Goal: Download file/media

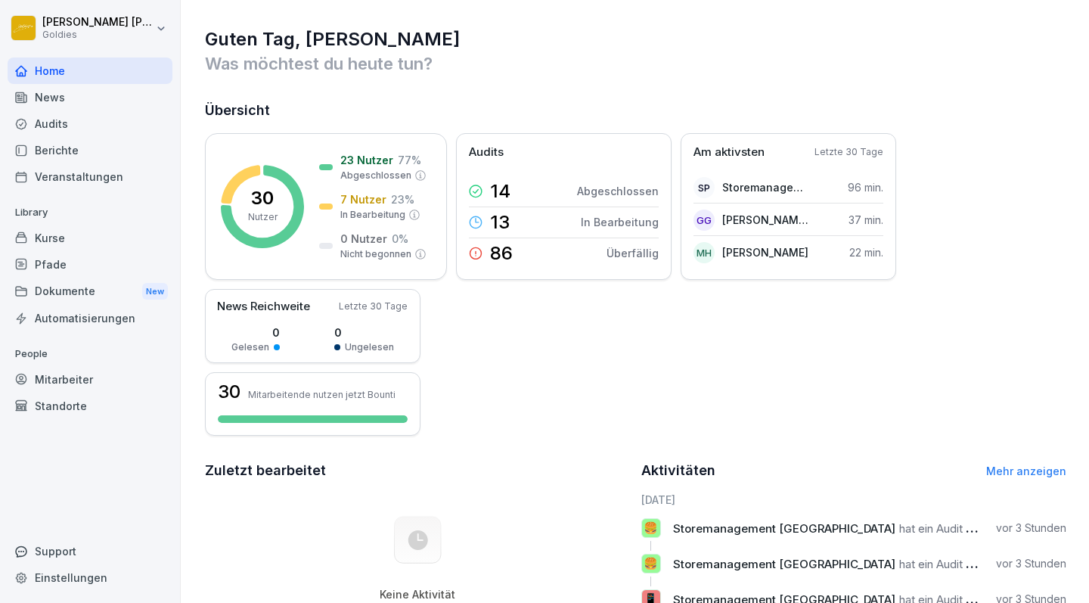
click at [57, 159] on div "Berichte" at bounding box center [90, 150] width 165 height 26
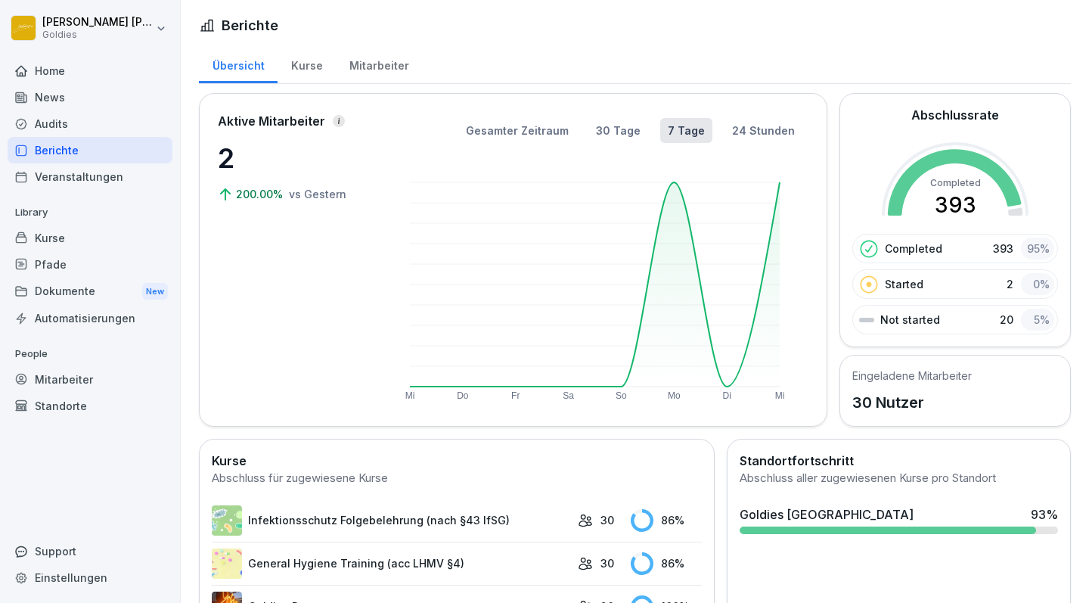
click at [48, 121] on div "Audits" at bounding box center [90, 123] width 165 height 26
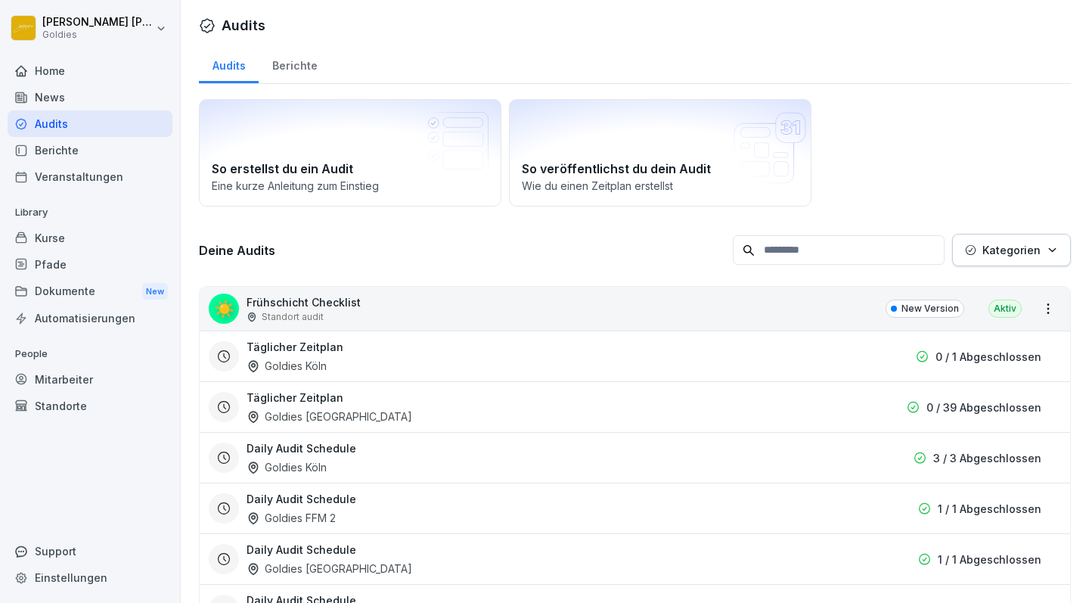
click at [1048, 306] on html "[PERSON_NAME] Goldies Home News Audits Berichte Veranstaltungen Library Kurse P…" at bounding box center [544, 301] width 1089 height 603
click at [0, 0] on link "Alle Berichte ansehen" at bounding box center [0, 0] width 0 height 0
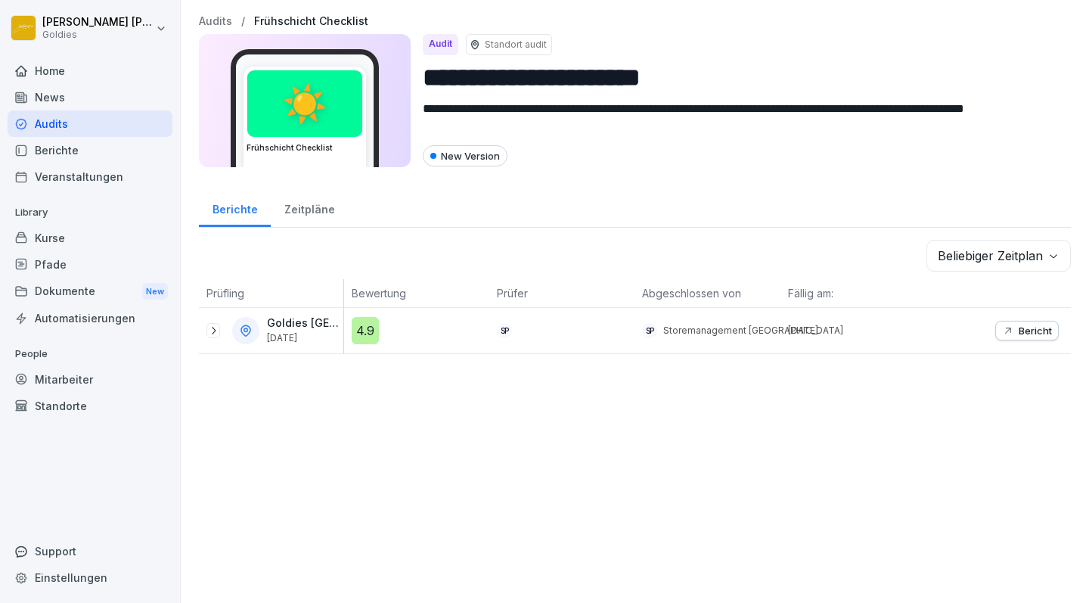
click at [210, 332] on icon at bounding box center [213, 331] width 12 height 12
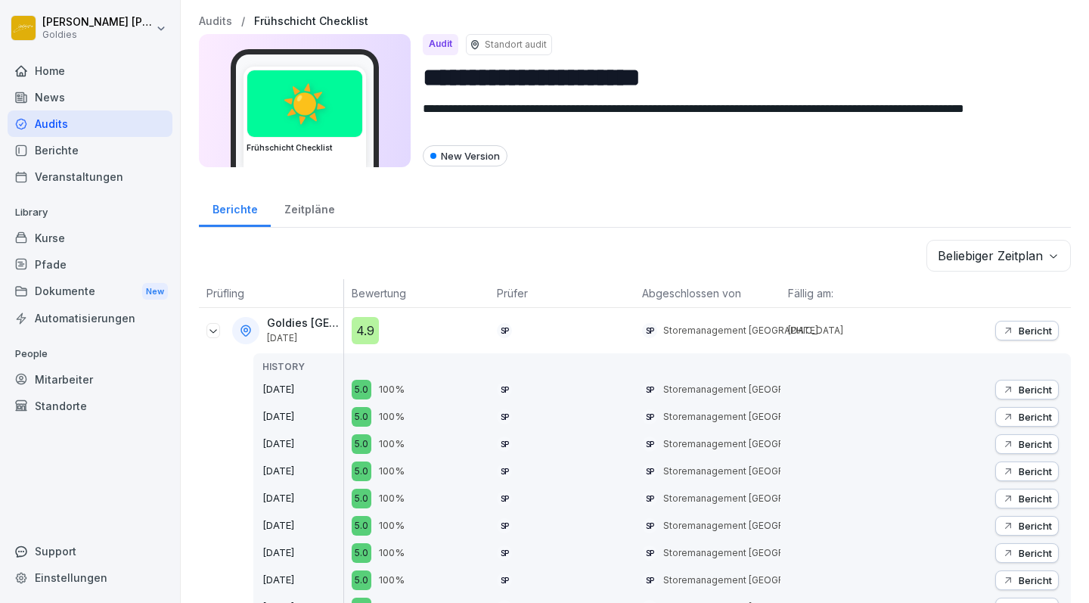
click at [210, 332] on icon at bounding box center [213, 331] width 12 height 12
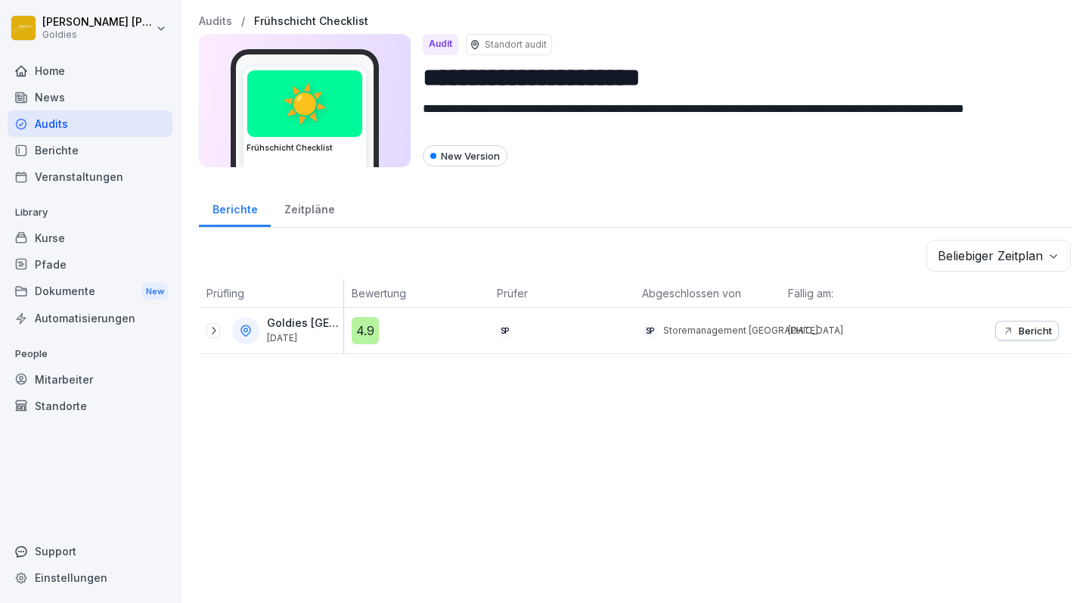
click at [209, 333] on icon at bounding box center [213, 331] width 12 height 12
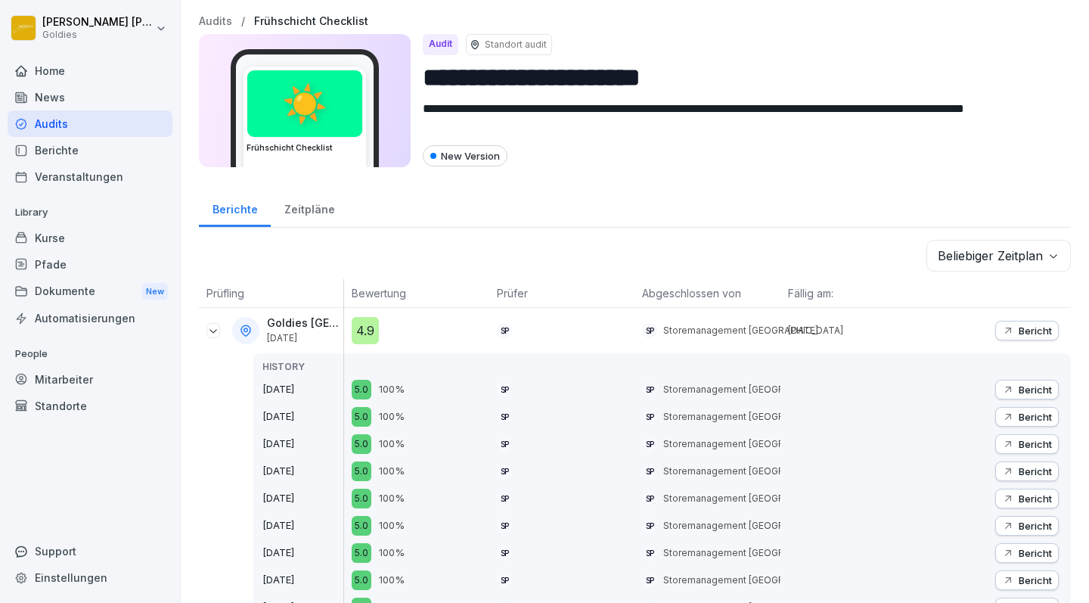
click at [214, 329] on icon at bounding box center [213, 331] width 12 height 12
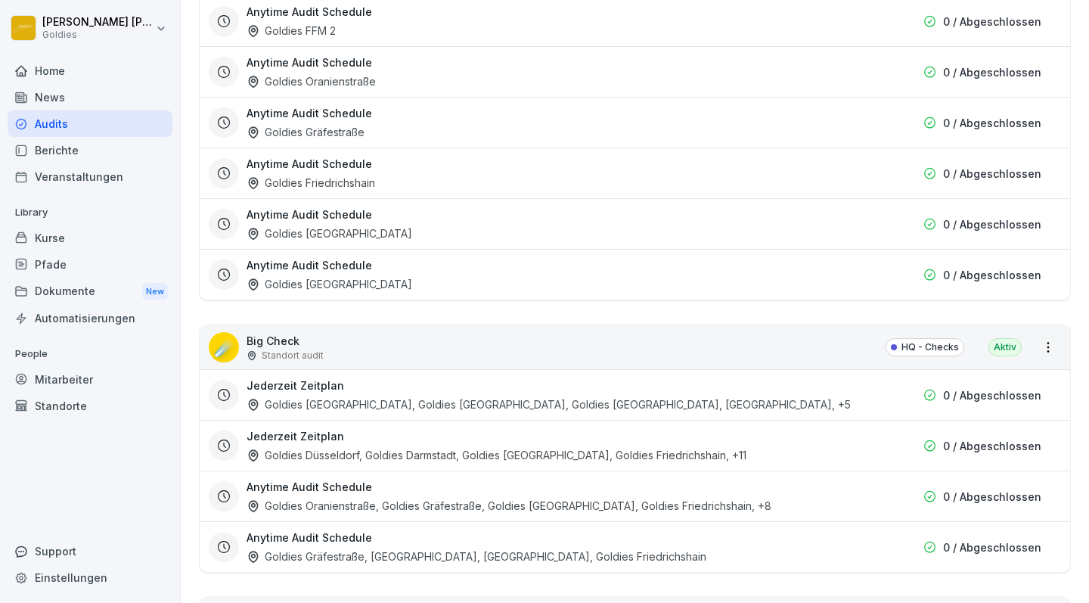
scroll to position [1844, 0]
click at [1047, 353] on html "[PERSON_NAME] Goldies Home News Audits Berichte Veranstaltungen Library Kurse P…" at bounding box center [544, 301] width 1089 height 603
click at [0, 0] on link "Alle Berichte ansehen" at bounding box center [0, 0] width 0 height 0
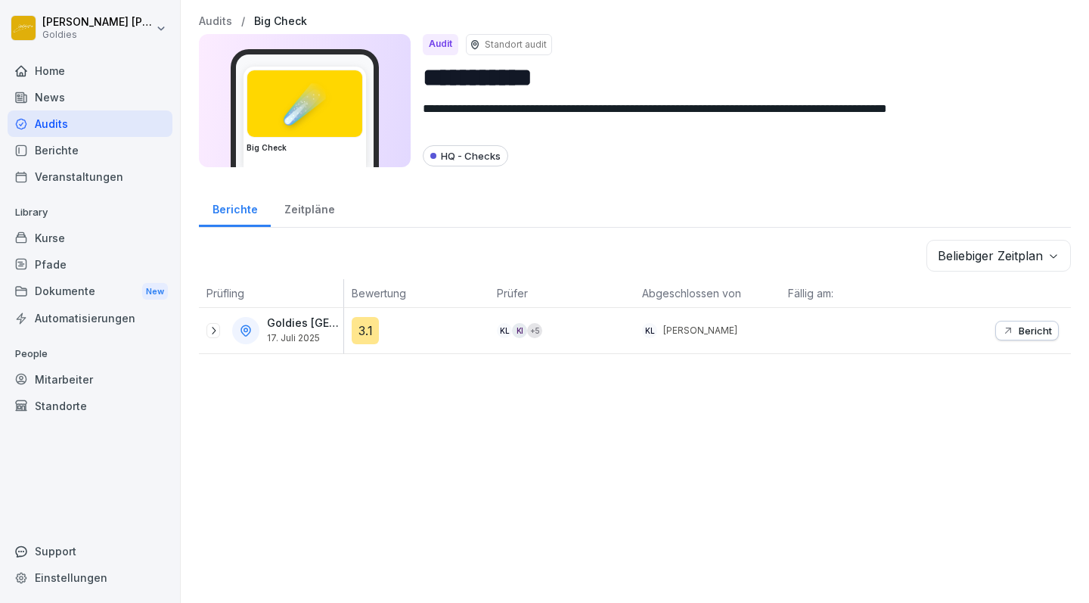
click at [211, 330] on icon at bounding box center [213, 331] width 12 height 12
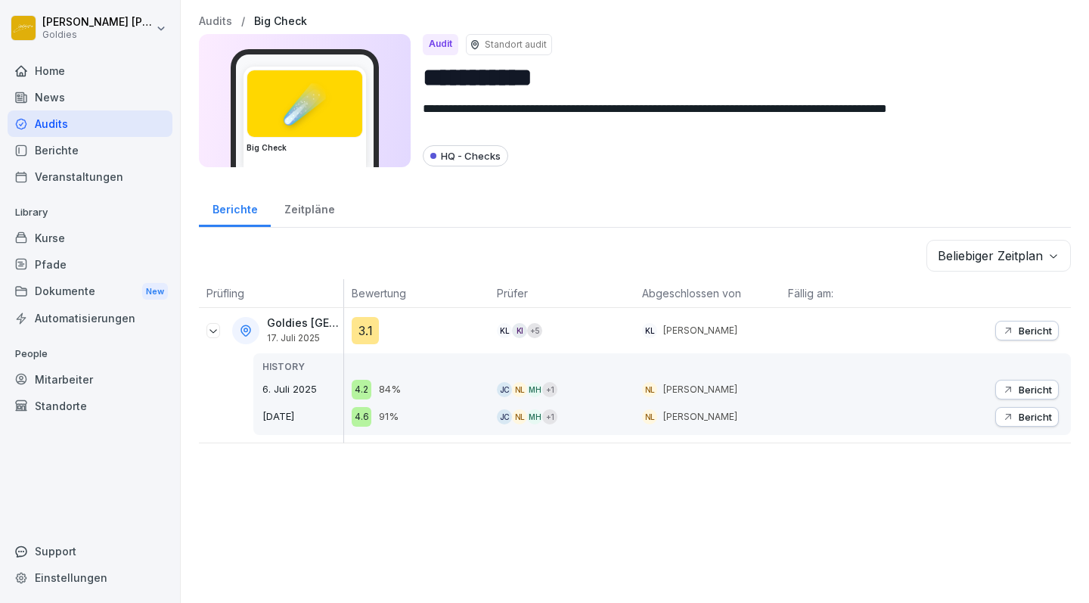
click at [213, 332] on icon at bounding box center [213, 331] width 12 height 12
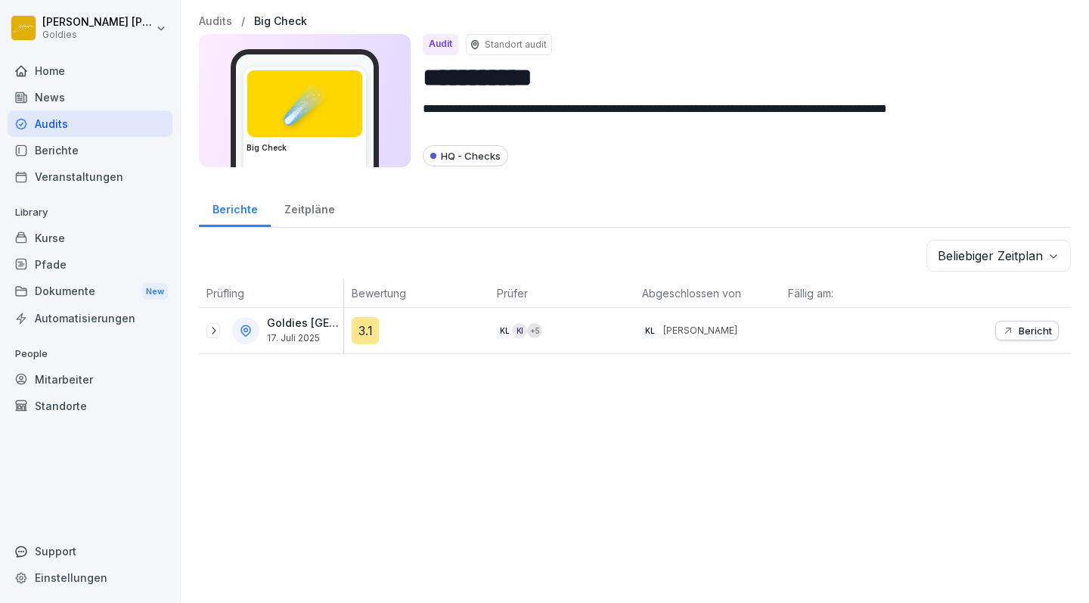
click at [213, 332] on icon at bounding box center [213, 331] width 12 height 12
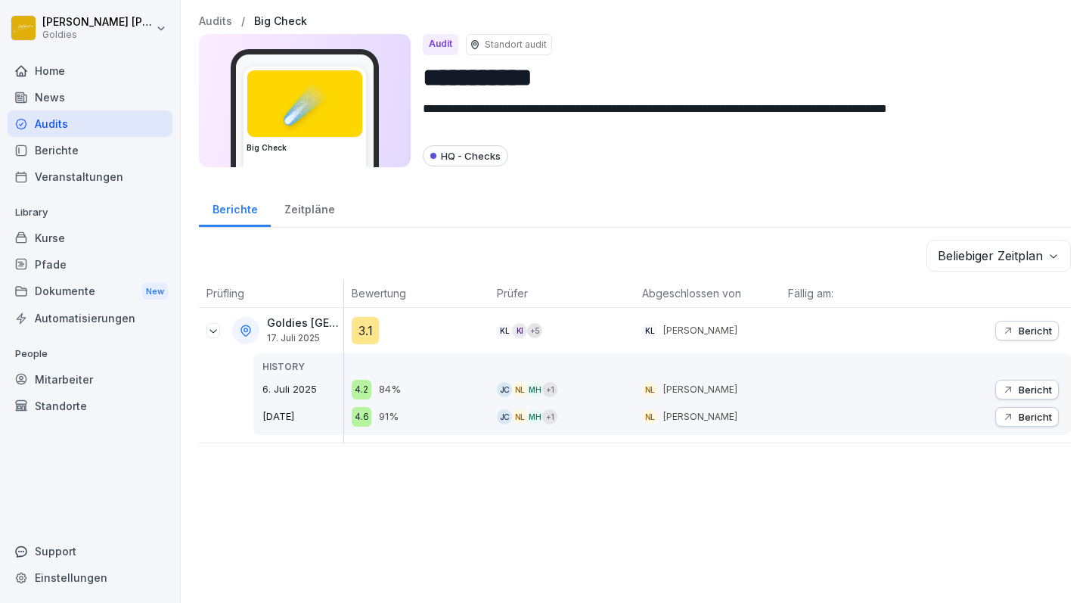
click at [1024, 331] on p "Bericht" at bounding box center [1035, 331] width 33 height 12
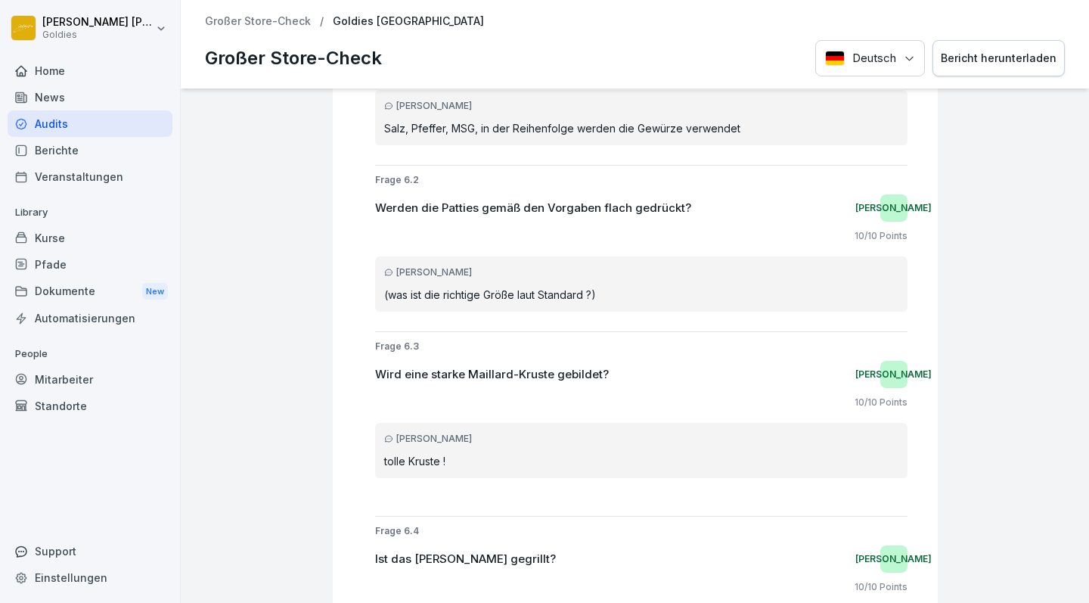
scroll to position [8061, 0]
click at [868, 56] on div "Deutsch Deutsch Englisch Bericht herunterladen" at bounding box center [941, 58] width 250 height 37
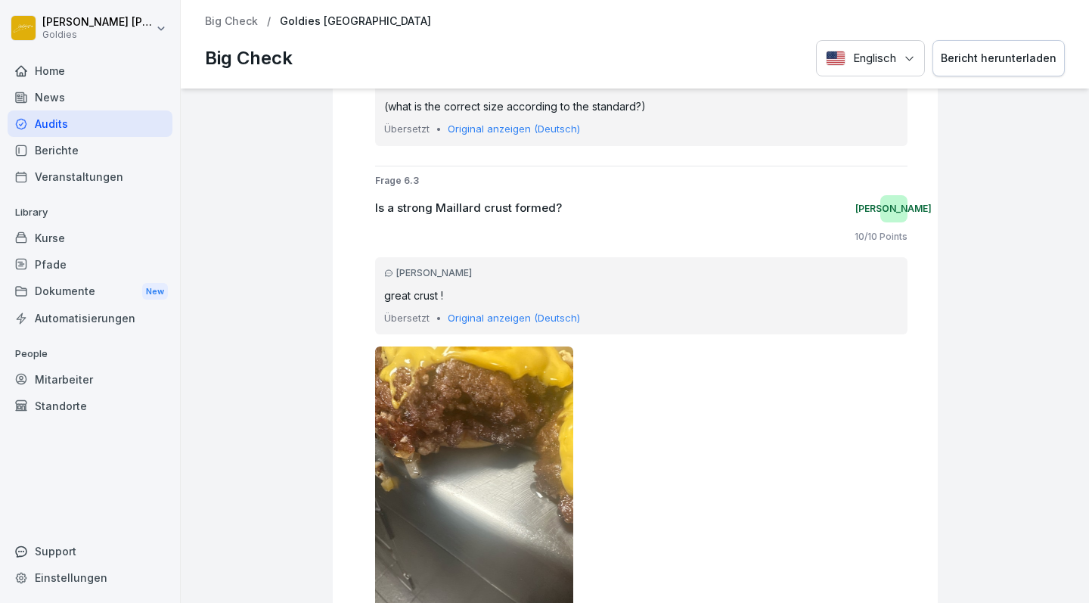
scroll to position [8567, 0]
click at [882, 55] on div "Englisch Bericht herunterladen" at bounding box center [940, 58] width 249 height 37
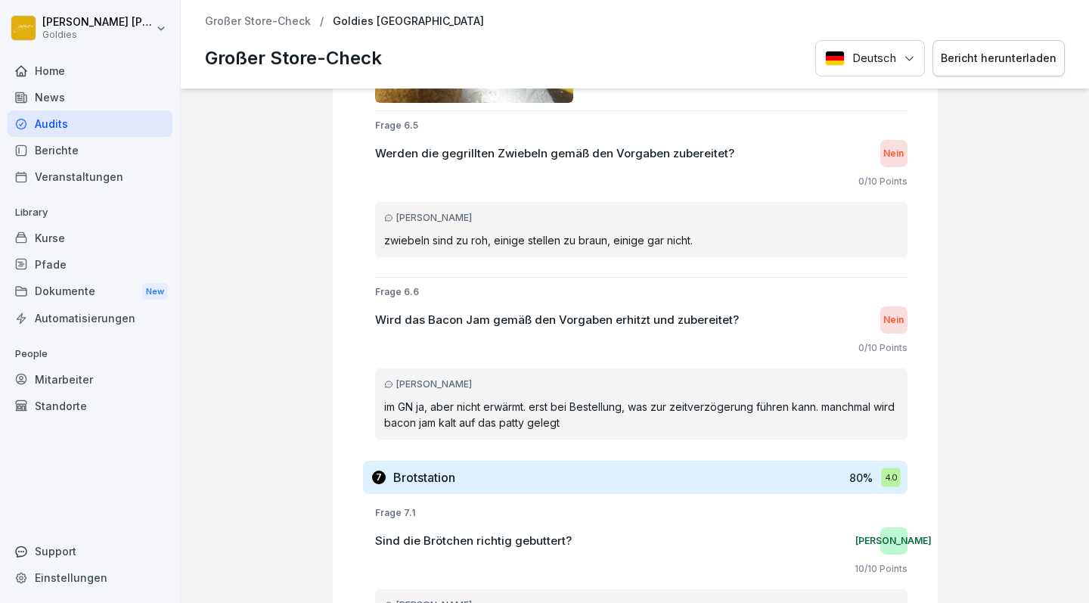
scroll to position [9077, 0]
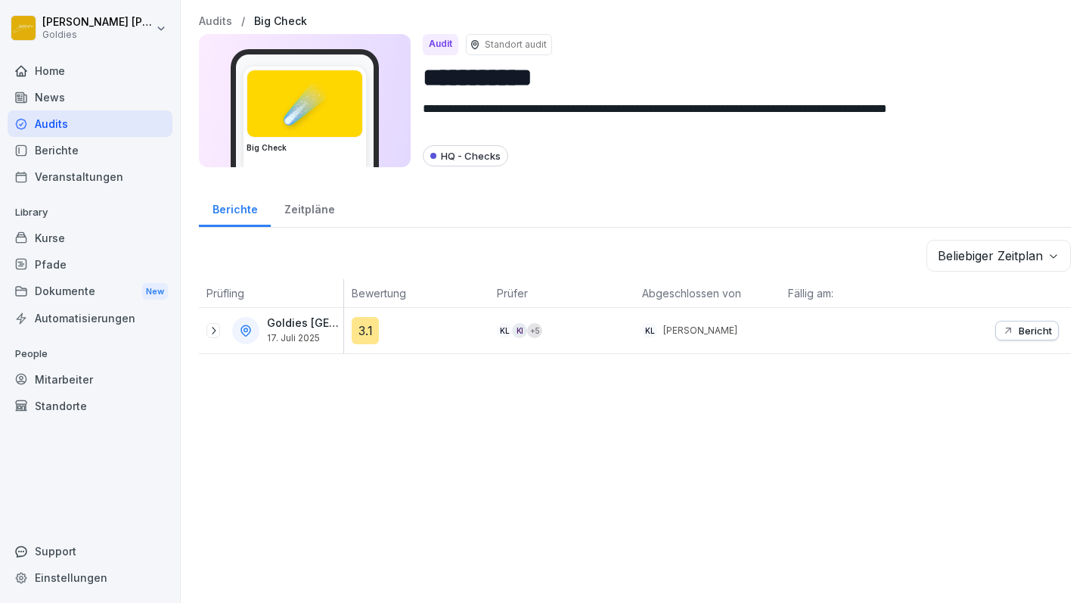
click at [208, 330] on icon at bounding box center [213, 331] width 12 height 12
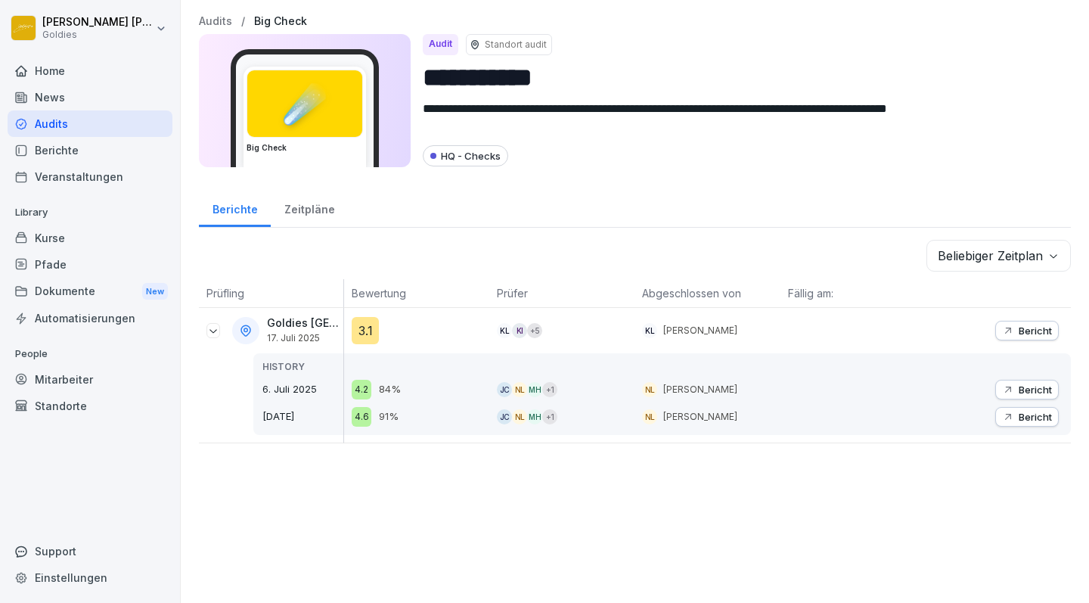
click at [1019, 331] on p "Bericht" at bounding box center [1035, 331] width 33 height 12
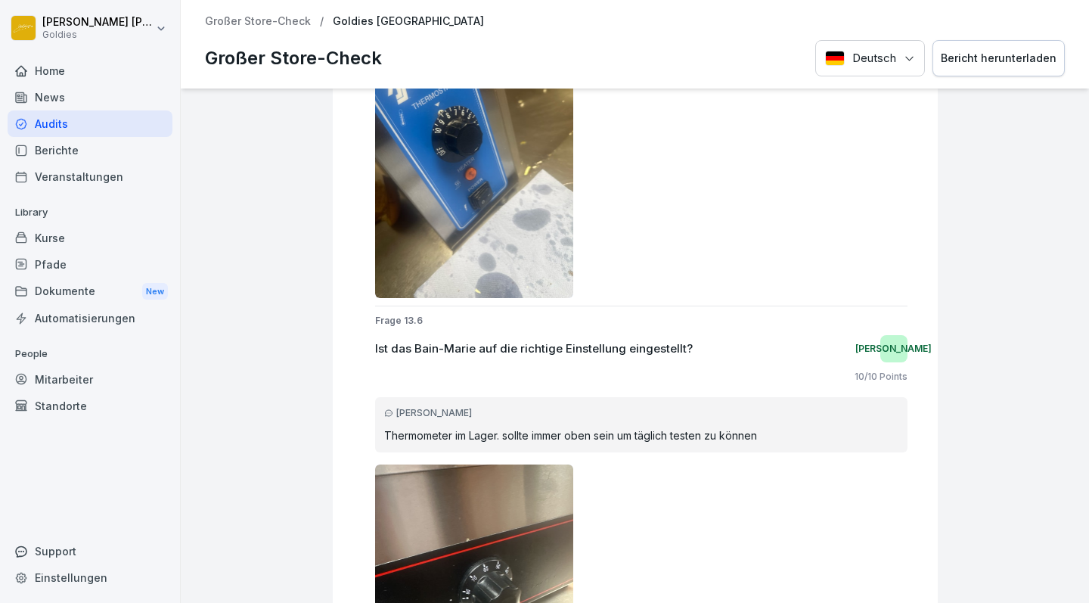
scroll to position [21377, 0]
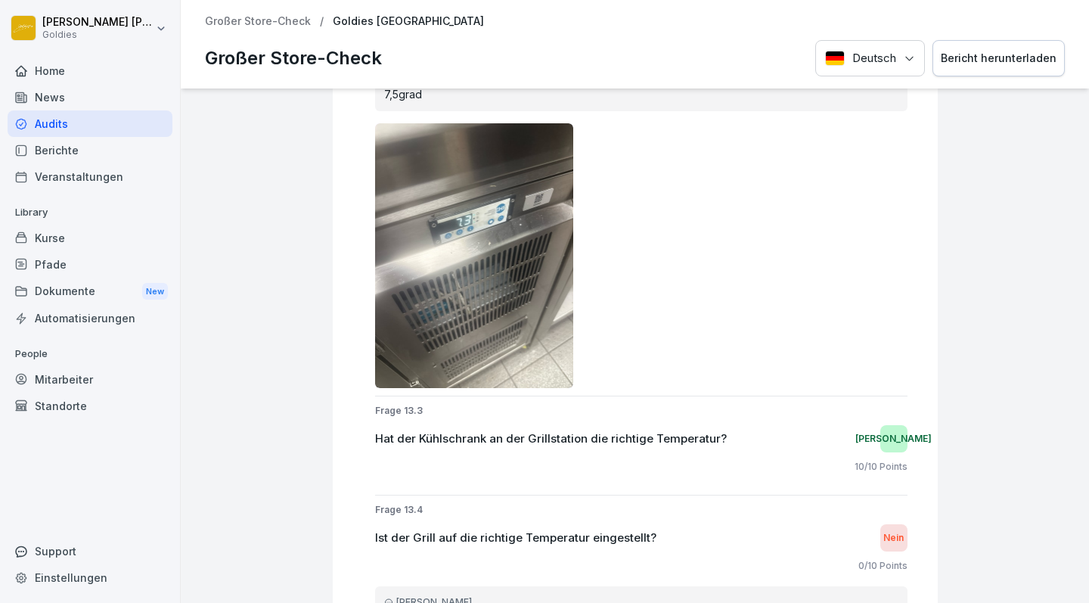
scroll to position [20662, 0]
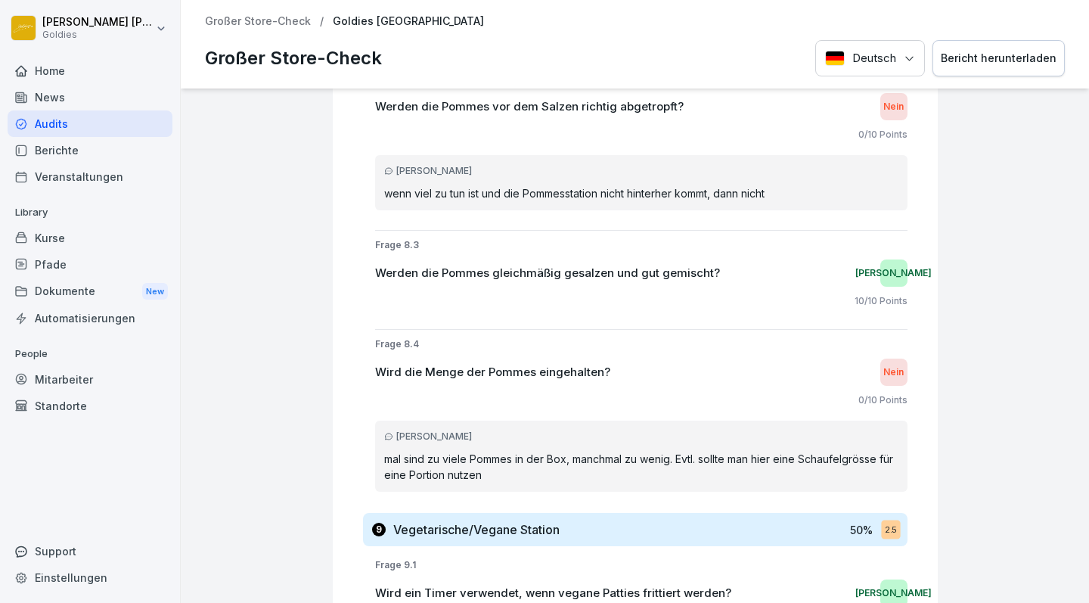
scroll to position [10749, 0]
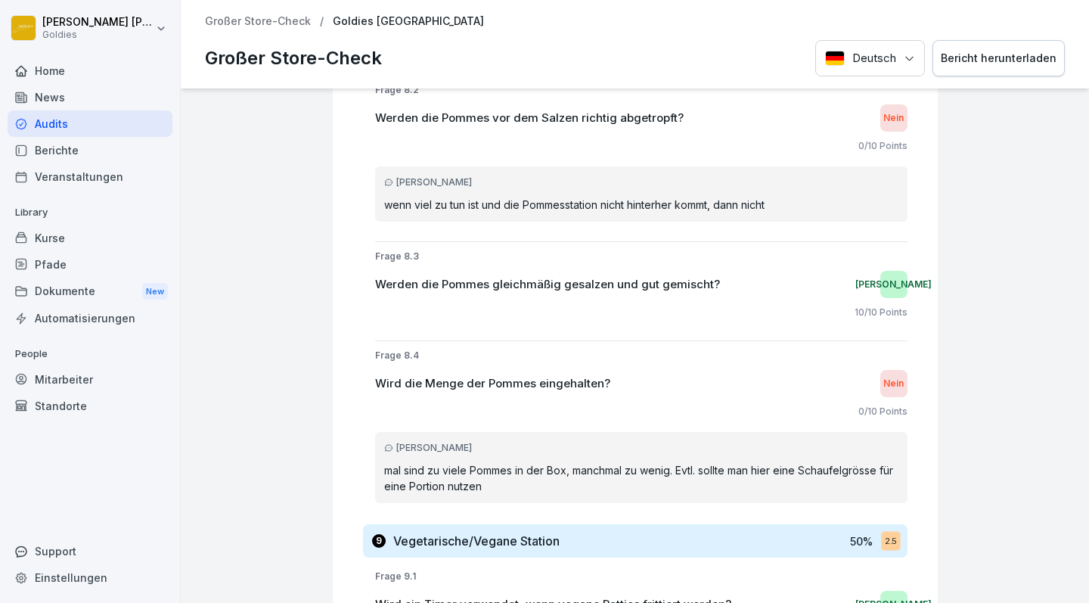
click at [445, 46] on p "eingestellt: 2:30" at bounding box center [641, 38] width 514 height 16
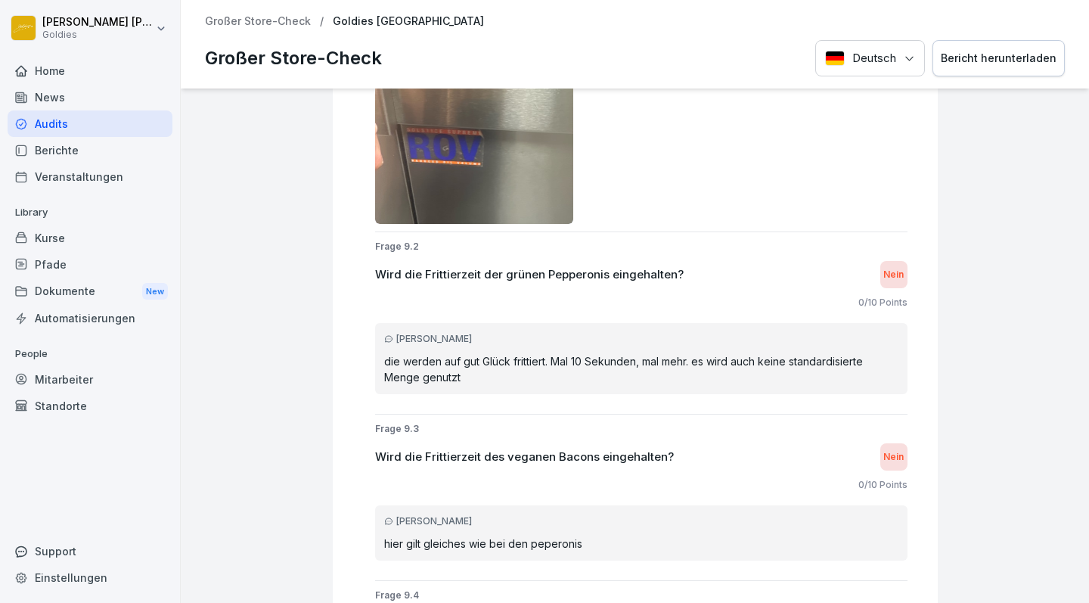
scroll to position [11445, 0]
